Goal: Task Accomplishment & Management: Manage account settings

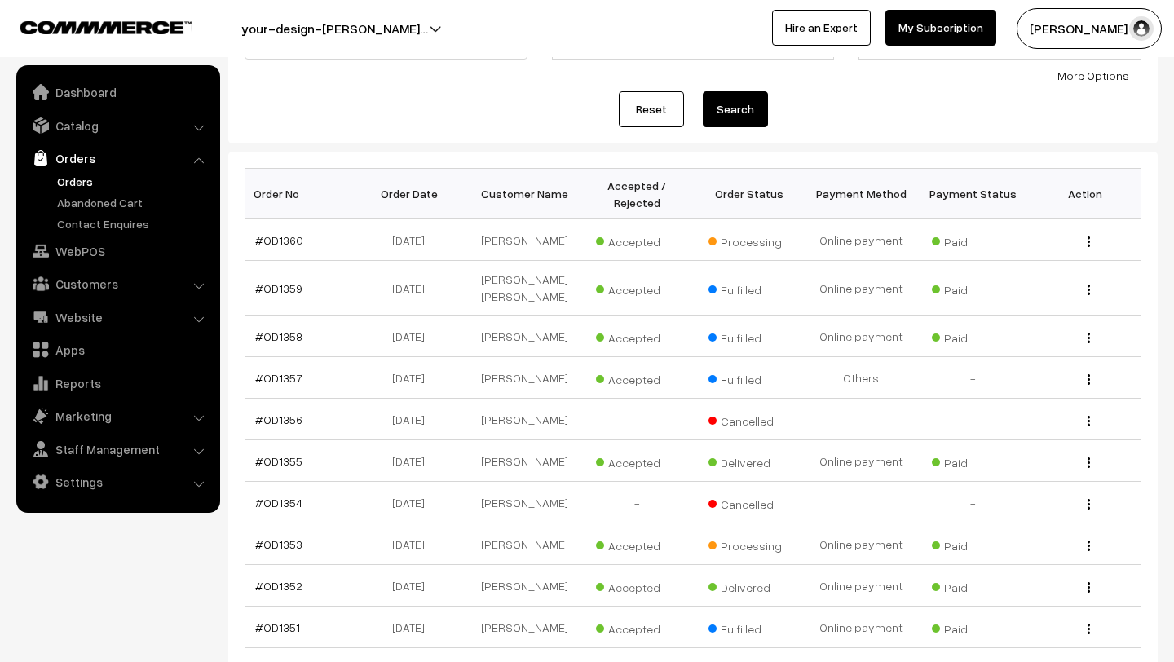
scroll to position [164, 0]
click at [81, 176] on link "Orders" at bounding box center [133, 181] width 161 height 17
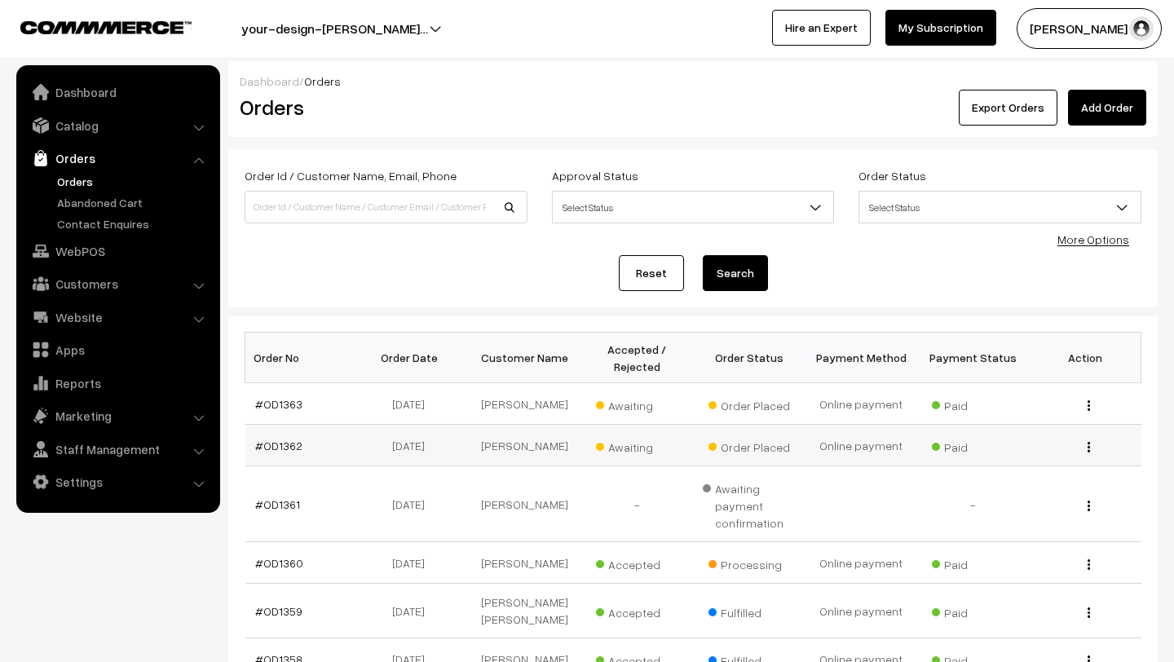
click at [625, 446] on span "Awaiting" at bounding box center [637, 445] width 82 height 21
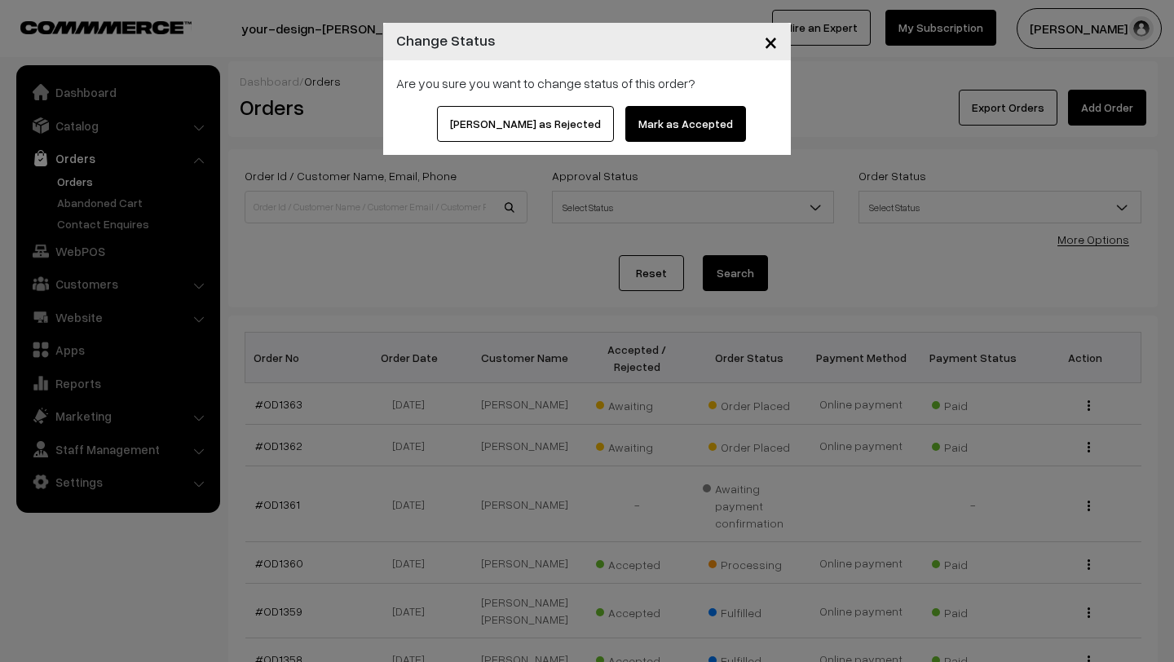
click at [634, 117] on button "Mark as Accepted" at bounding box center [685, 124] width 121 height 36
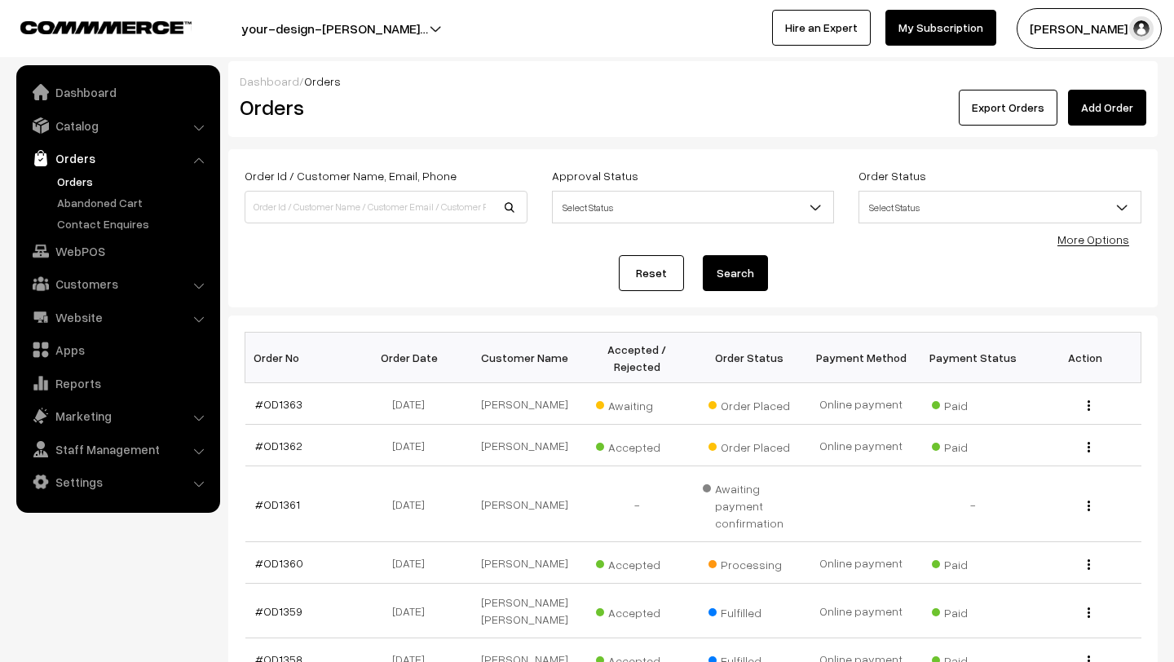
click at [613, 411] on span "Awaiting" at bounding box center [637, 403] width 82 height 21
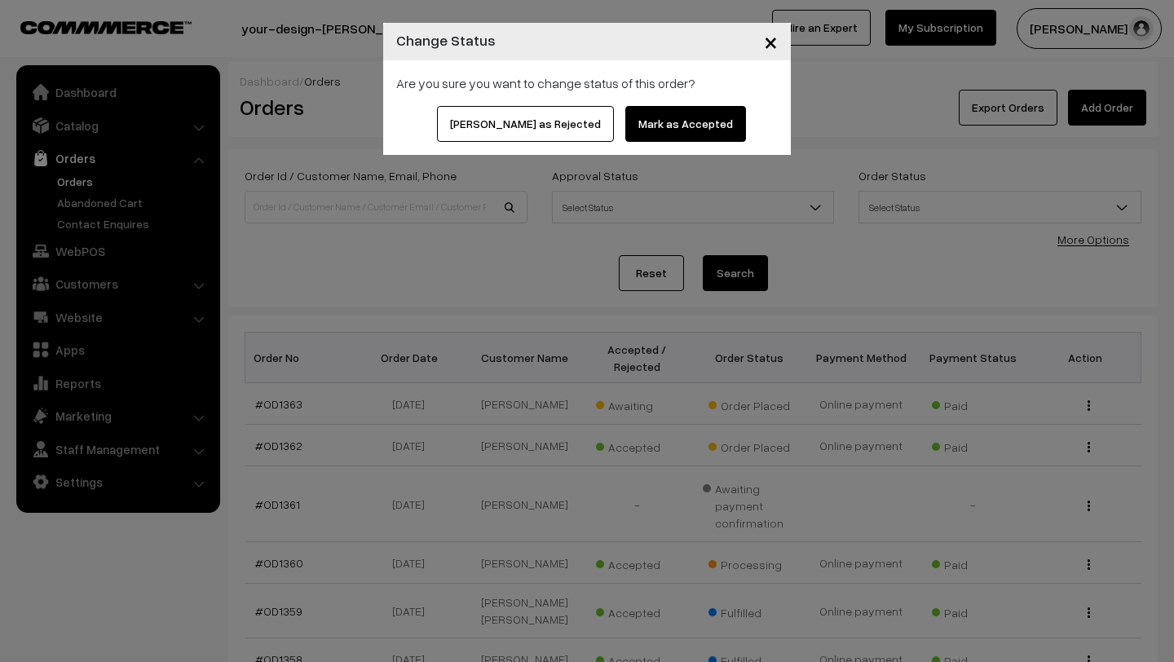
click at [658, 127] on button "Mark as Accepted" at bounding box center [685, 124] width 121 height 36
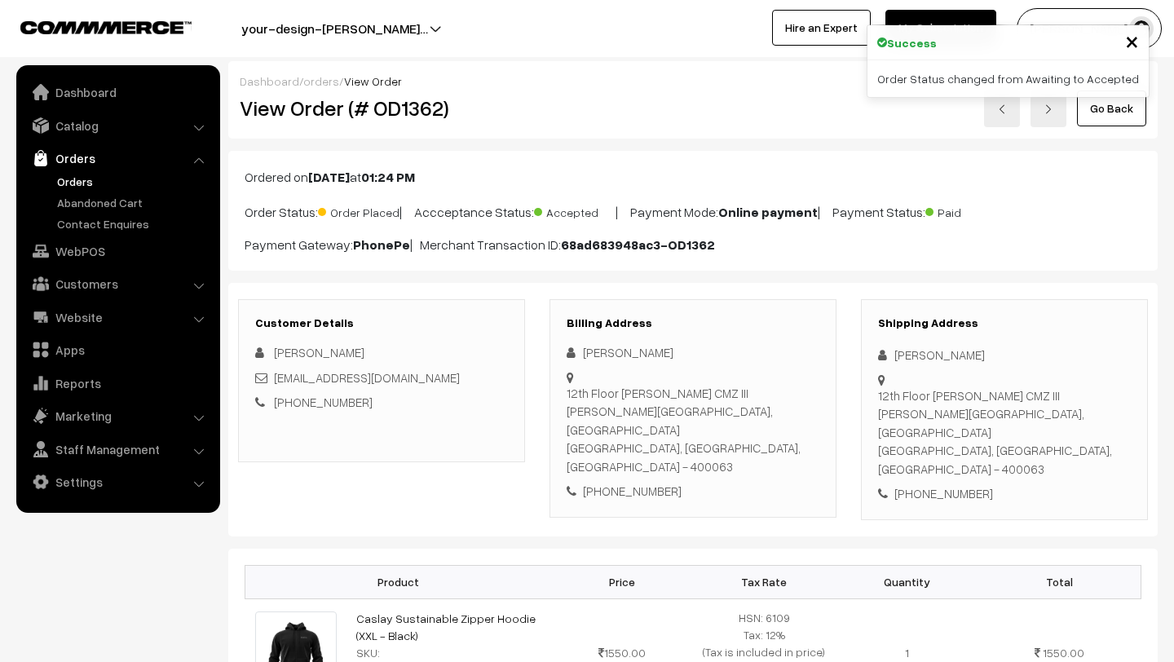
click at [78, 180] on link "Orders" at bounding box center [133, 181] width 161 height 17
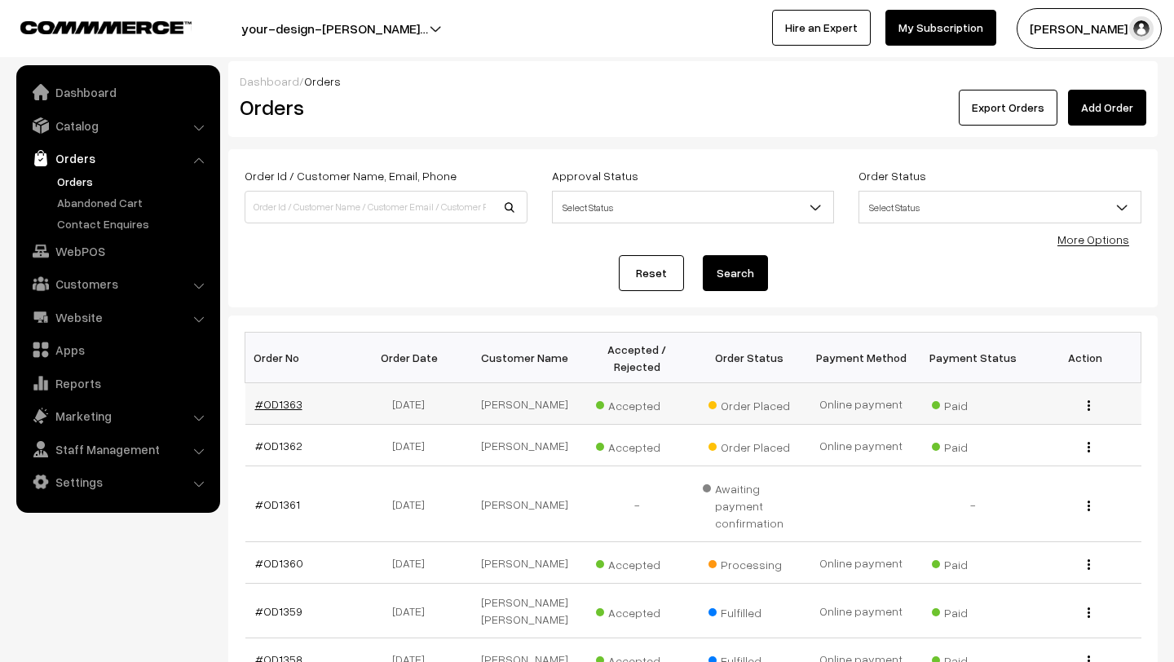
click at [278, 398] on link "#OD1363" at bounding box center [278, 404] width 47 height 14
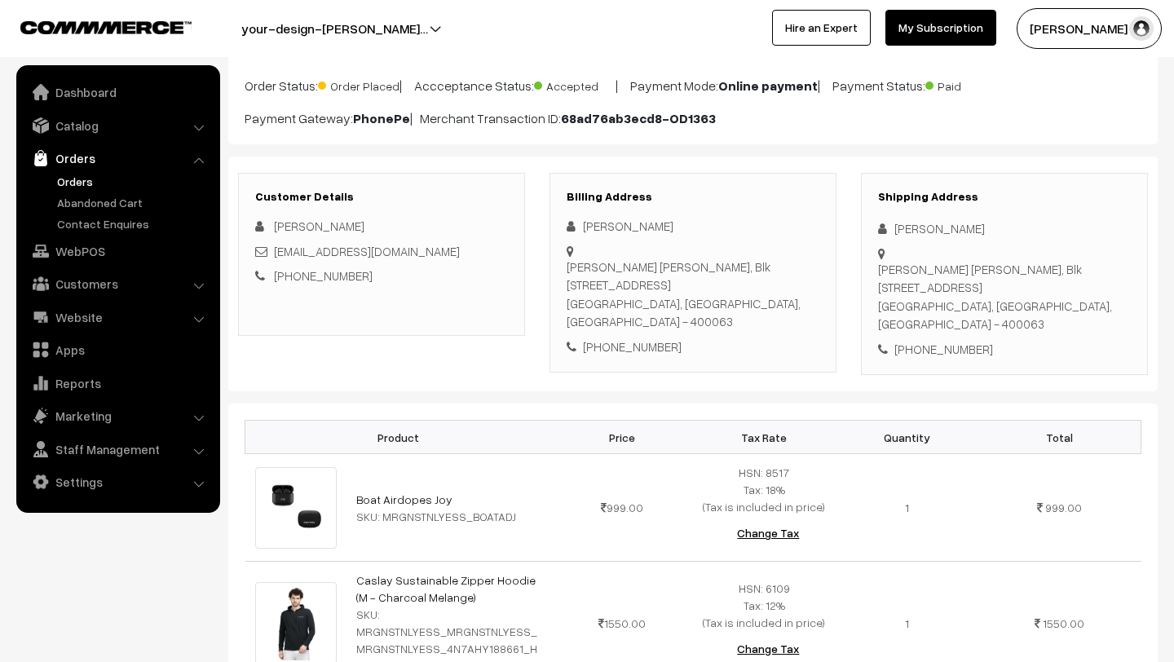
scroll to position [245, 0]
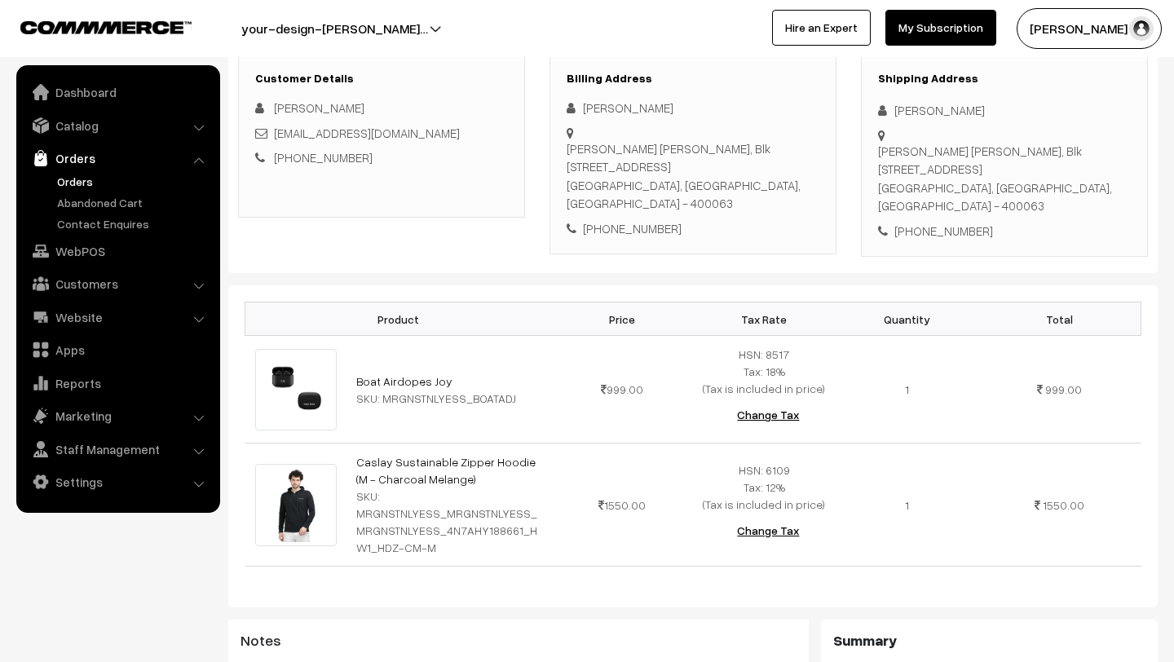
click at [1066, 29] on button "Lokesh N.P" at bounding box center [1089, 28] width 145 height 41
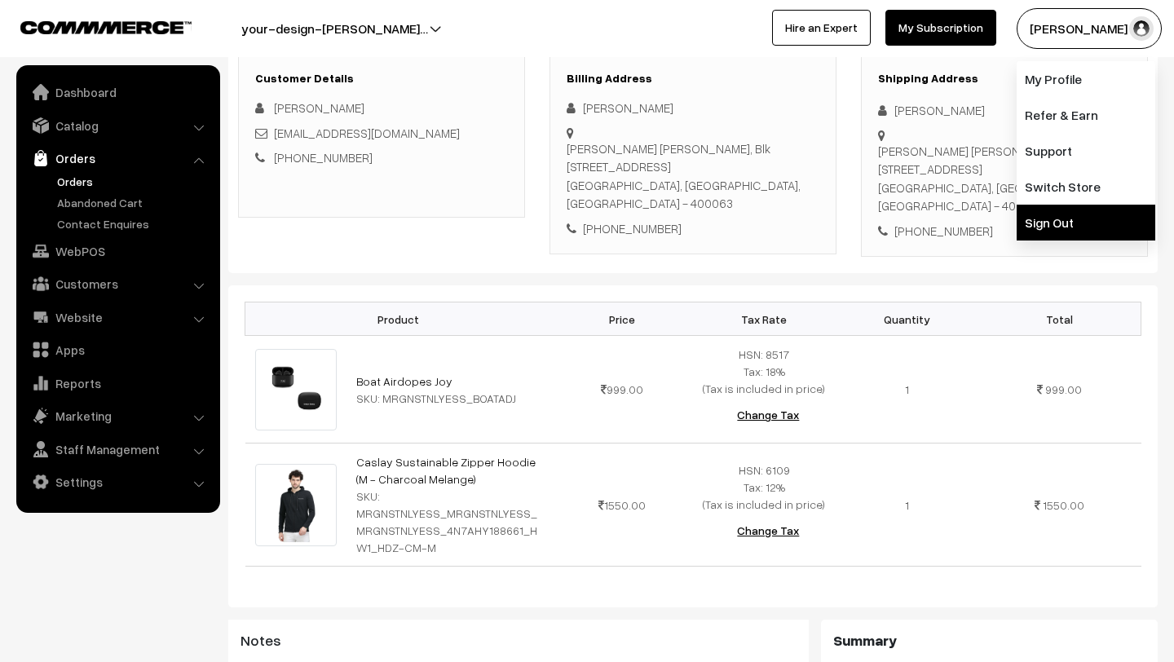
click at [1057, 223] on link "Sign Out" at bounding box center [1086, 223] width 139 height 36
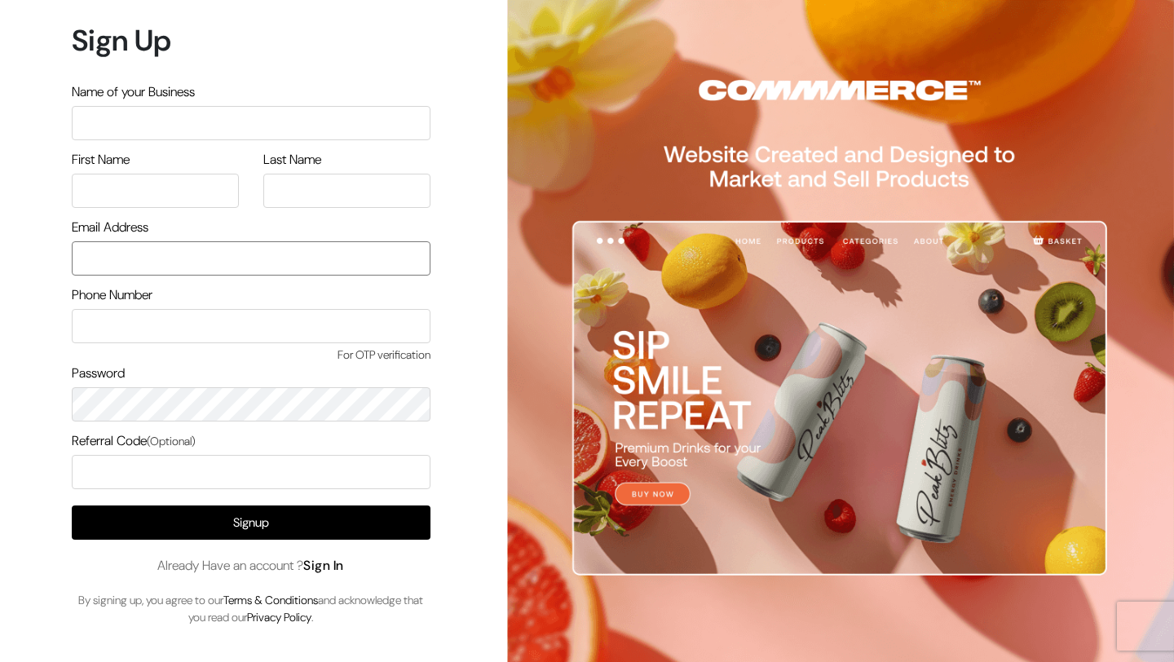
type input "[PERSON_NAME][EMAIL_ADDRESS][DOMAIN_NAME]"
click at [336, 563] on link "Sign In" at bounding box center [323, 565] width 41 height 17
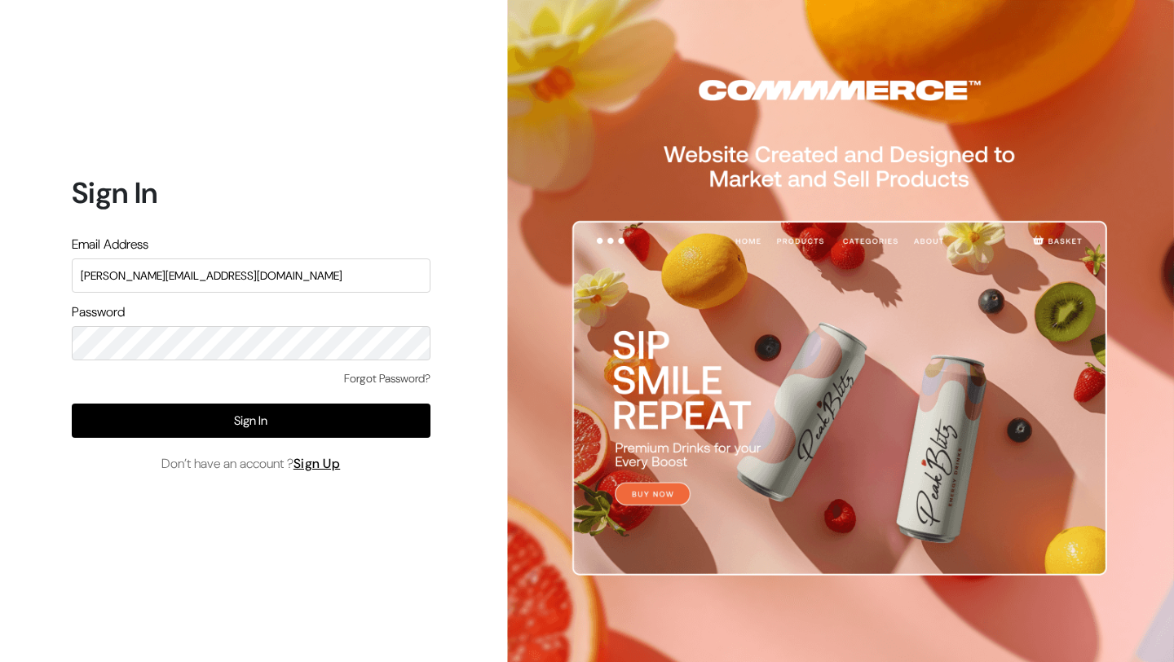
click at [261, 267] on input "[PERSON_NAME][EMAIL_ADDRESS][DOMAIN_NAME]" at bounding box center [251, 275] width 359 height 34
type input "[EMAIL_ADDRESS][DOMAIN_NAME]"
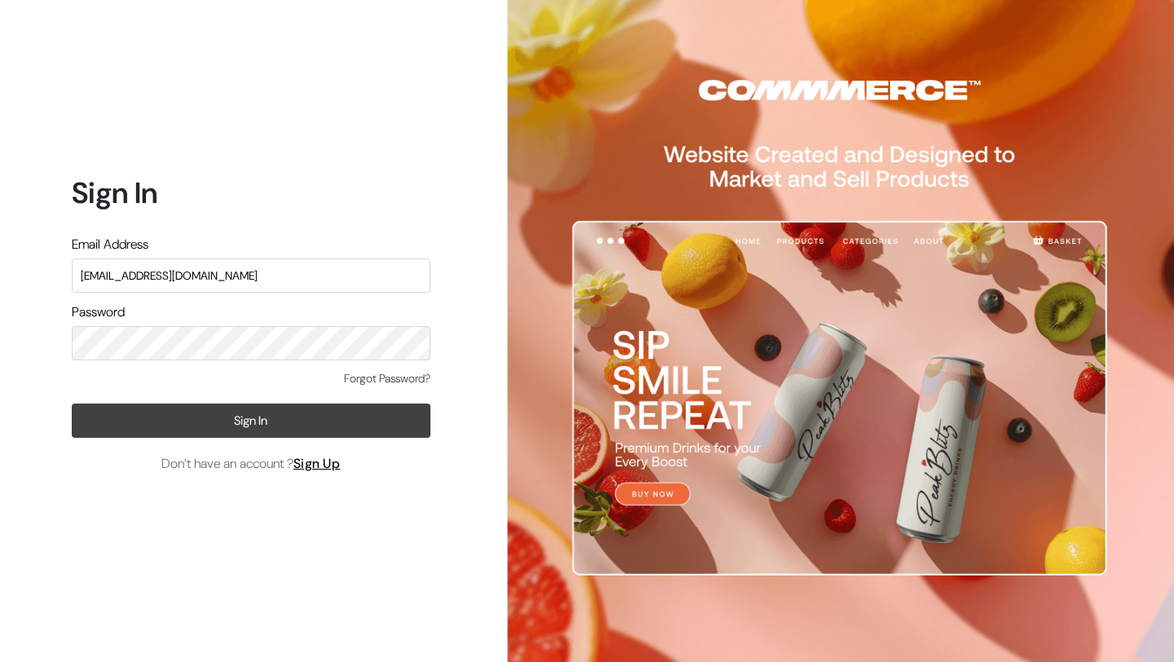
click at [204, 426] on button "Sign In" at bounding box center [251, 421] width 359 height 34
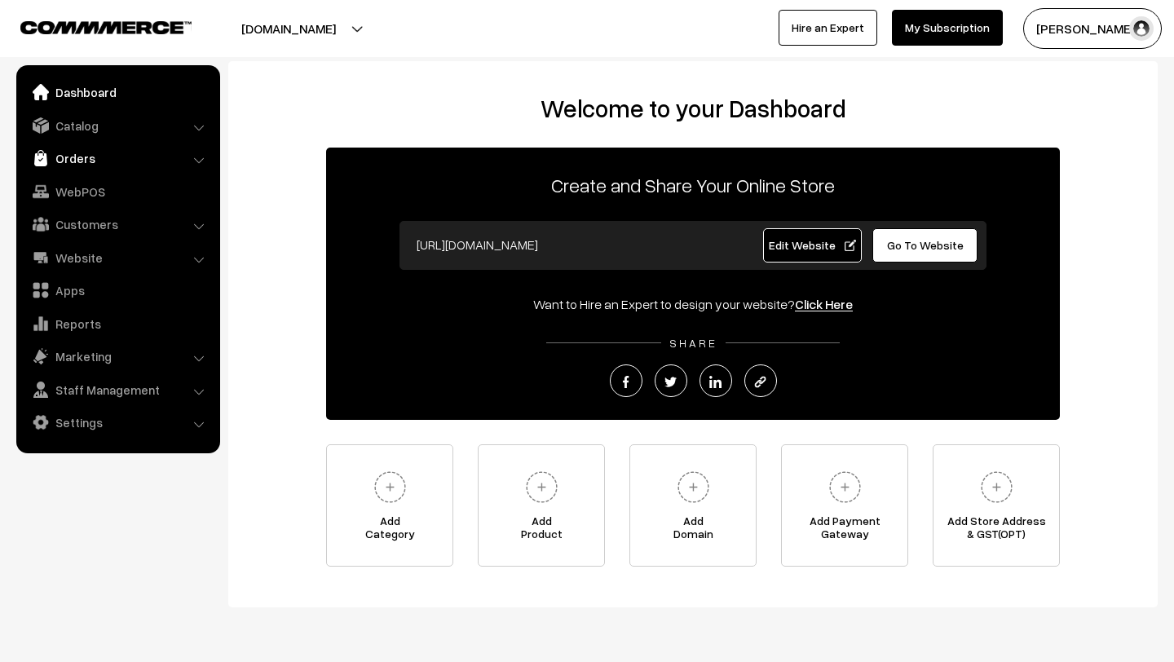
click at [80, 165] on link "Orders" at bounding box center [117, 157] width 194 height 29
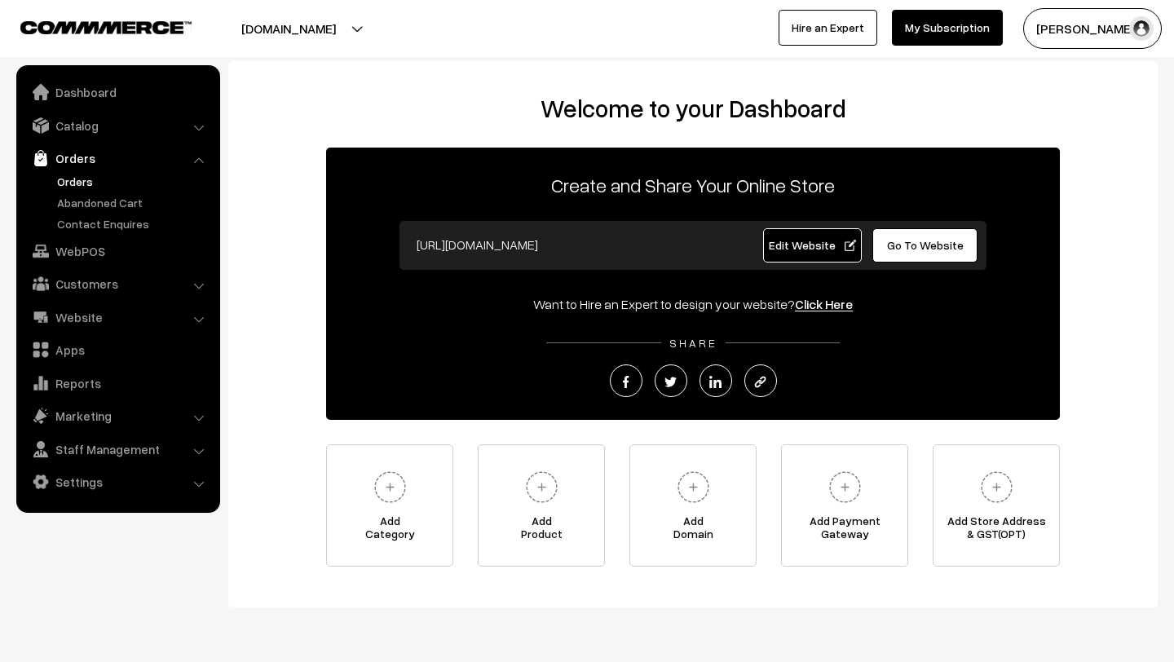
click at [81, 179] on link "Orders" at bounding box center [133, 181] width 161 height 17
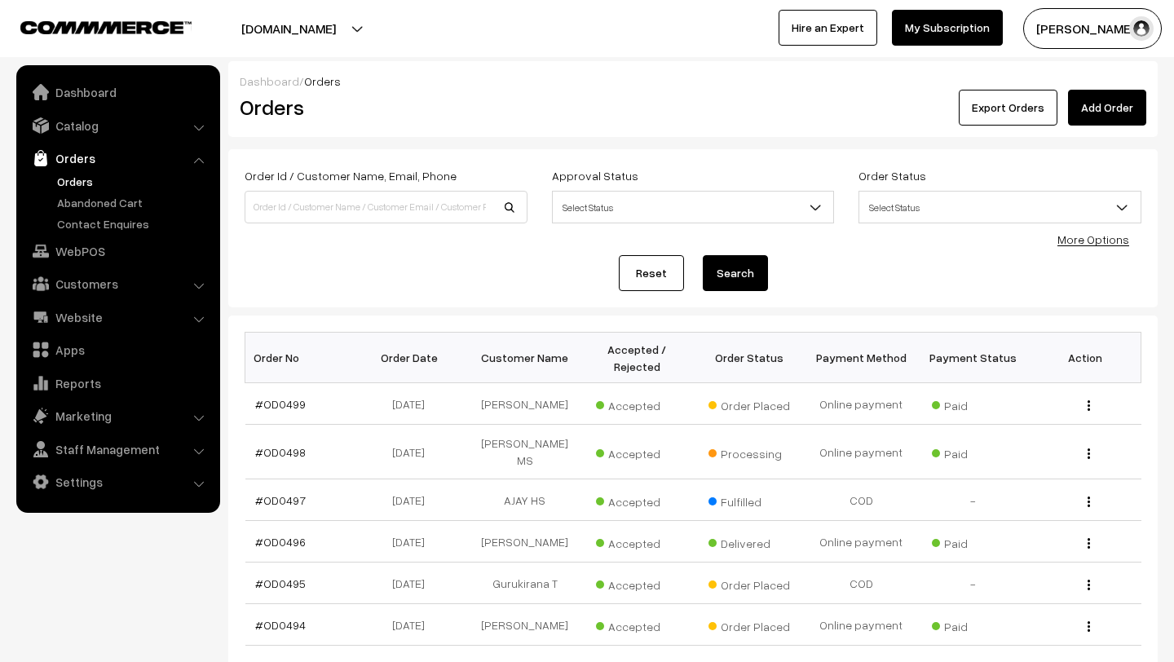
click at [79, 183] on link "Orders" at bounding box center [133, 181] width 161 height 17
